Goal: Task Accomplishment & Management: Manage account settings

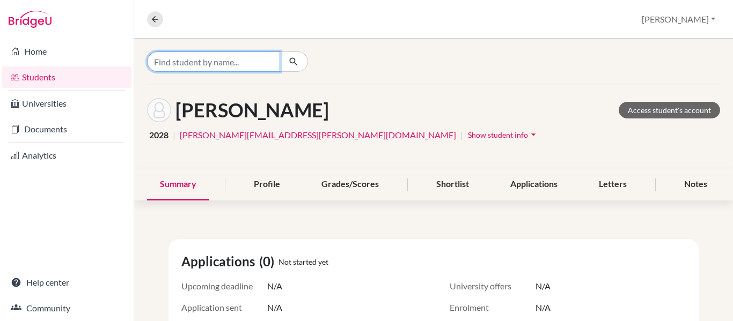
click at [193, 62] on input "Find student by name..." at bounding box center [213, 61] width 133 height 20
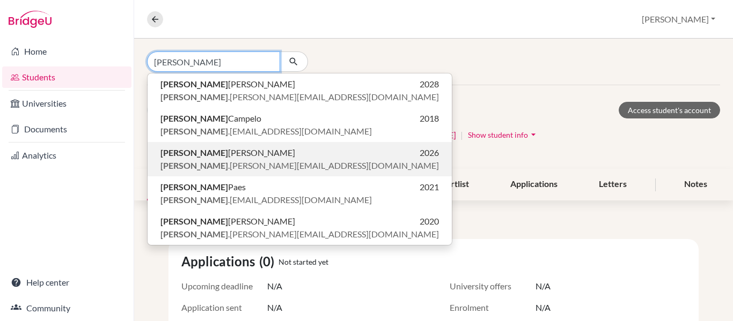
type input "[PERSON_NAME]"
click at [225, 167] on span "rafaela .fonseca.2026@pupil.stfrancis.com.br" at bounding box center [299, 165] width 278 height 13
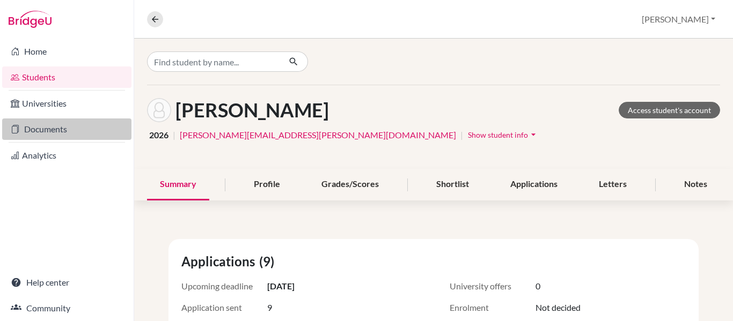
click at [40, 135] on link "Documents" at bounding box center [66, 129] width 129 height 21
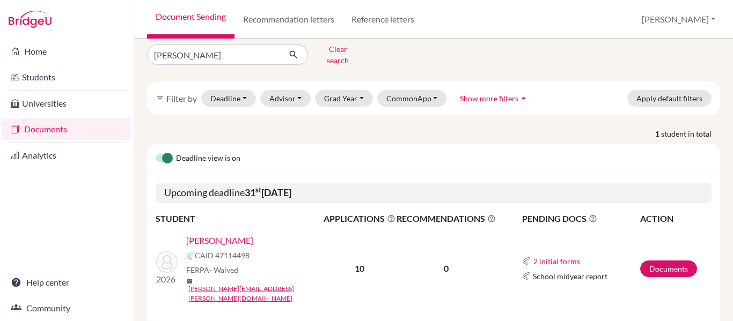
scroll to position [21, 0]
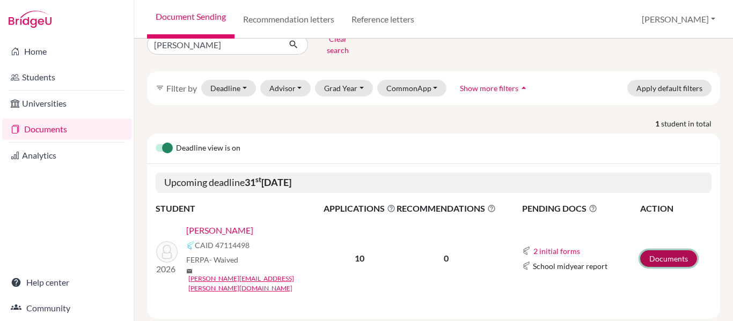
click at [669, 250] on link "Documents" at bounding box center [668, 258] width 57 height 17
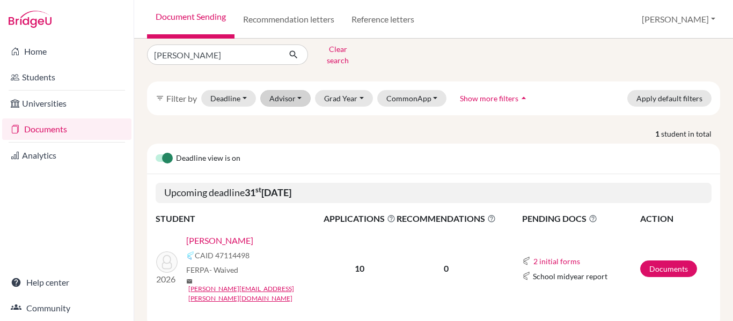
scroll to position [0, 0]
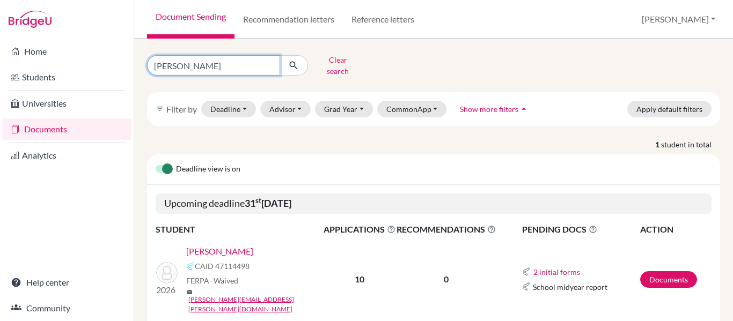
drag, startPoint x: 186, startPoint y: 69, endPoint x: 0, endPoint y: 43, distance: 187.8
click at [0, 43] on div "Home Students Universities Documents Analytics Help center Community Document S…" at bounding box center [366, 160] width 733 height 321
type input "rafaela"
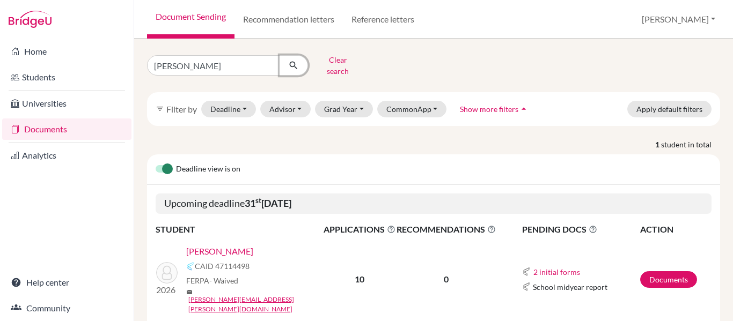
click at [287, 66] on button "submit" at bounding box center [293, 65] width 28 height 20
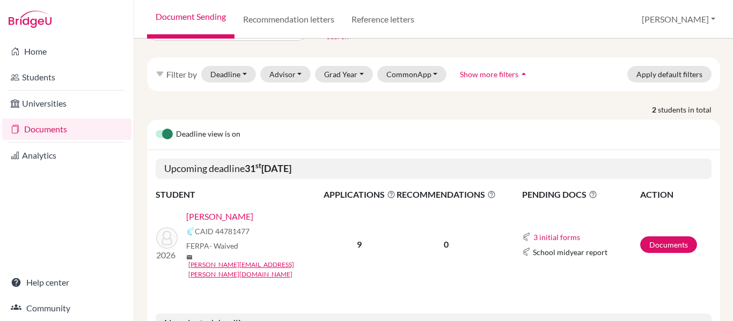
scroll to position [54, 0]
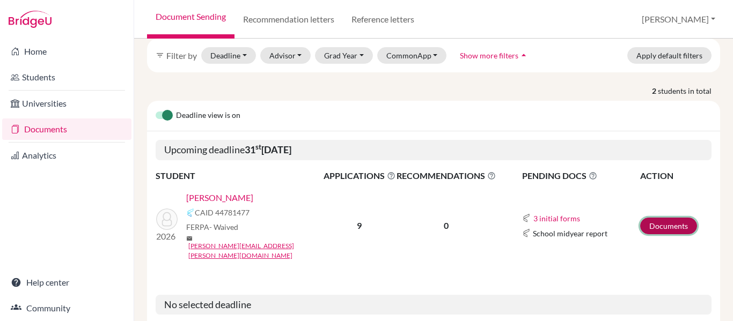
click at [659, 218] on link "Documents" at bounding box center [668, 226] width 57 height 17
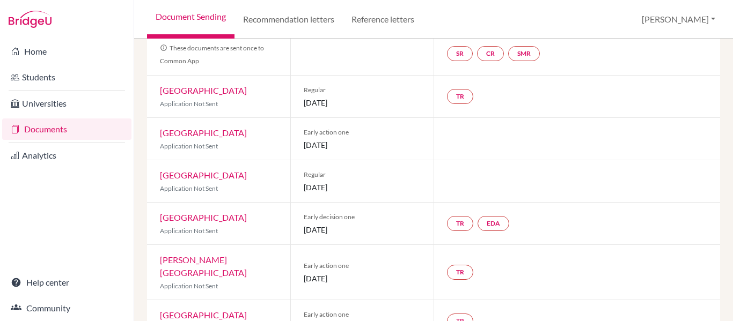
scroll to position [71, 0]
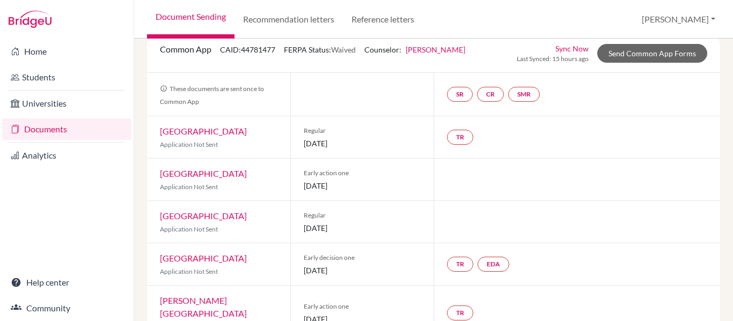
click at [39, 128] on link "Documents" at bounding box center [66, 129] width 129 height 21
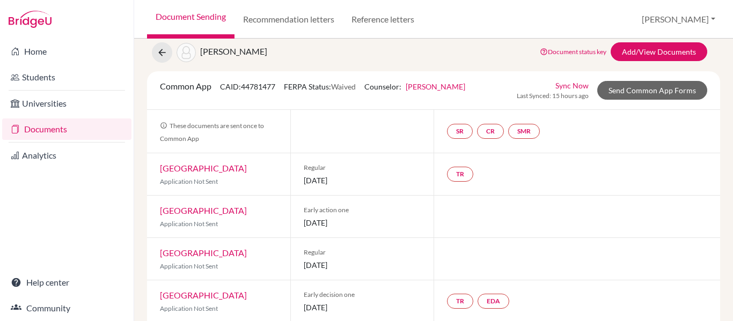
scroll to position [0, 0]
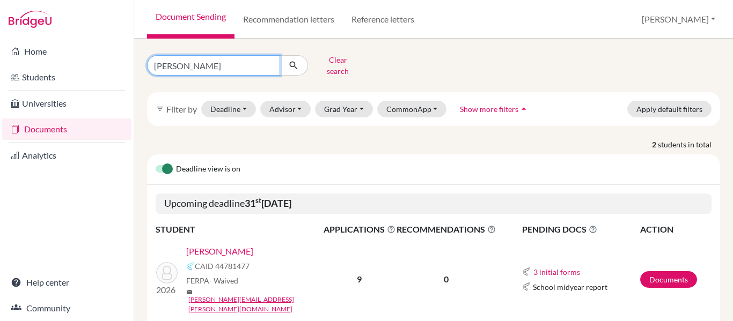
drag, startPoint x: 190, startPoint y: 62, endPoint x: 0, endPoint y: 47, distance: 190.5
click at [0, 47] on div "Home Students Universities Documents Analytics Help center Community Document S…" at bounding box center [366, 160] width 733 height 321
type input "lemos"
click button "submit" at bounding box center [293, 65] width 28 height 20
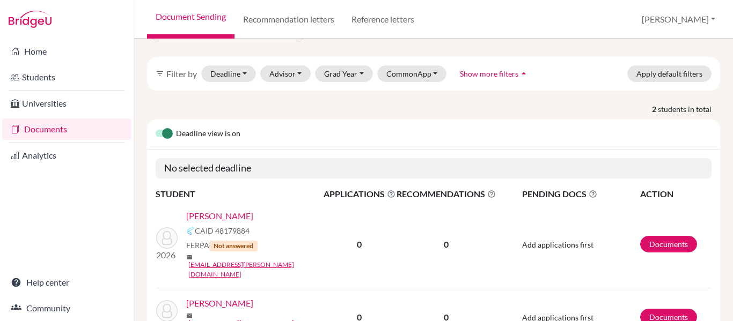
scroll to position [73, 0]
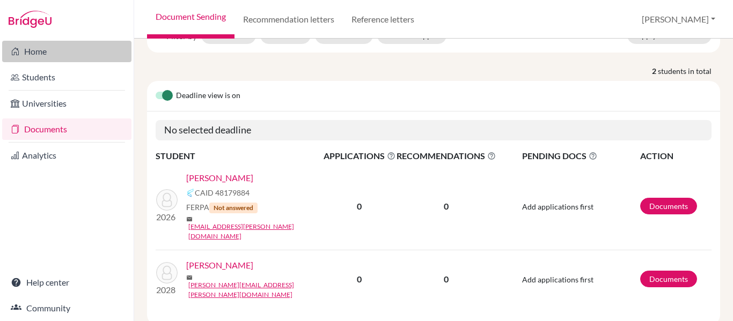
click at [46, 52] on link "Home" at bounding box center [66, 51] width 129 height 21
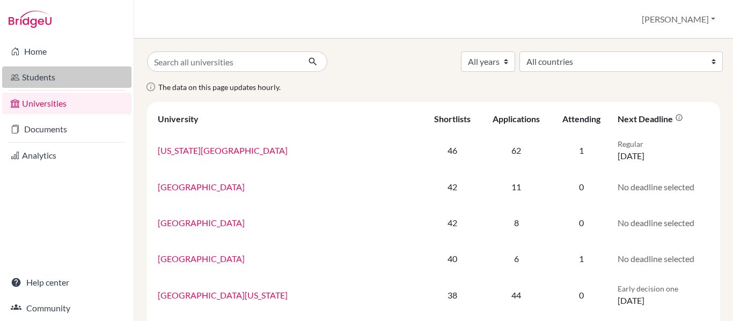
click at [35, 79] on link "Students" at bounding box center [66, 76] width 129 height 21
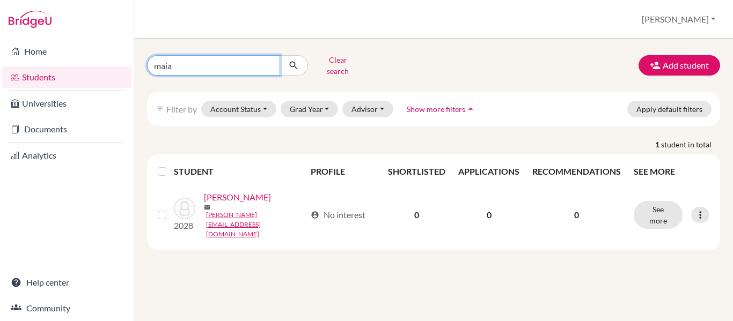
drag, startPoint x: 190, startPoint y: 65, endPoint x: 0, endPoint y: 60, distance: 190.4
click at [0, 60] on div "Home Students Universities Documents Analytics Help center Community Students o…" at bounding box center [366, 160] width 733 height 321
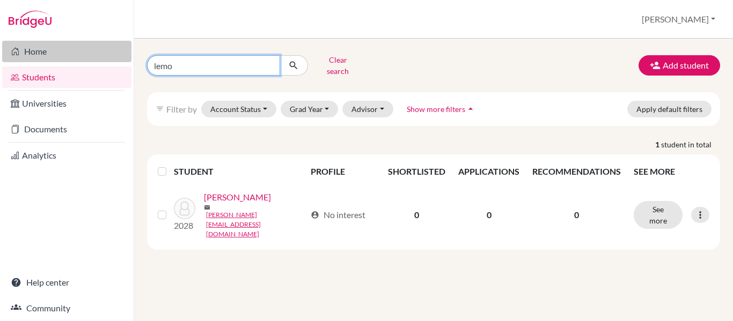
type input "[PERSON_NAME]"
click button "submit" at bounding box center [293, 65] width 28 height 20
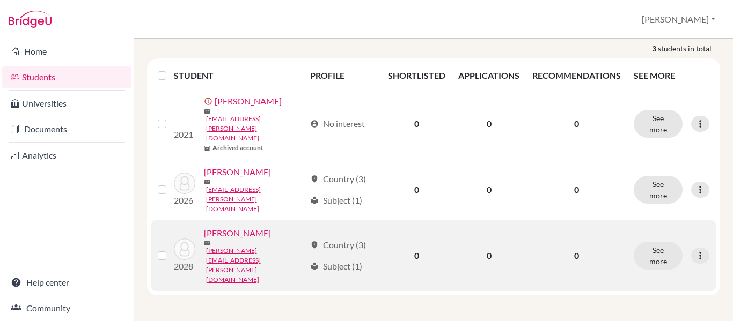
scroll to position [105, 0]
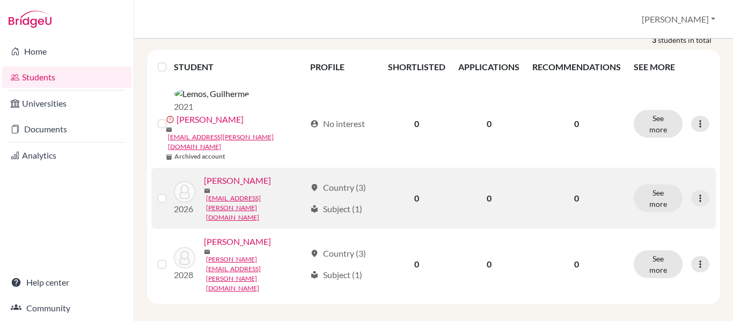
click at [208, 187] on link "[PERSON_NAME]" at bounding box center [237, 180] width 67 height 13
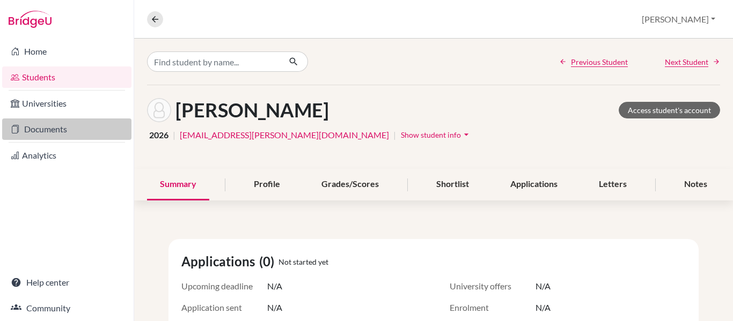
click at [60, 128] on link "Documents" at bounding box center [66, 129] width 129 height 21
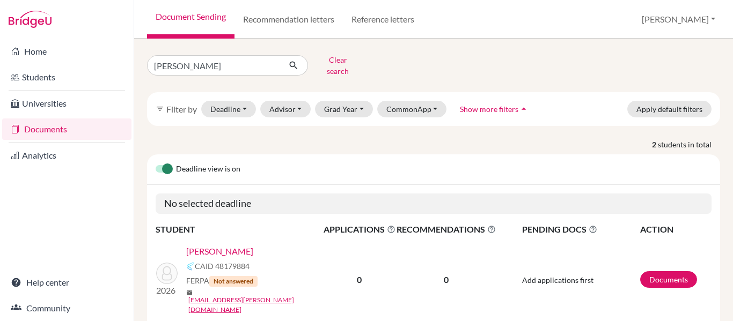
scroll to position [54, 0]
